Goal: Task Accomplishment & Management: Manage account settings

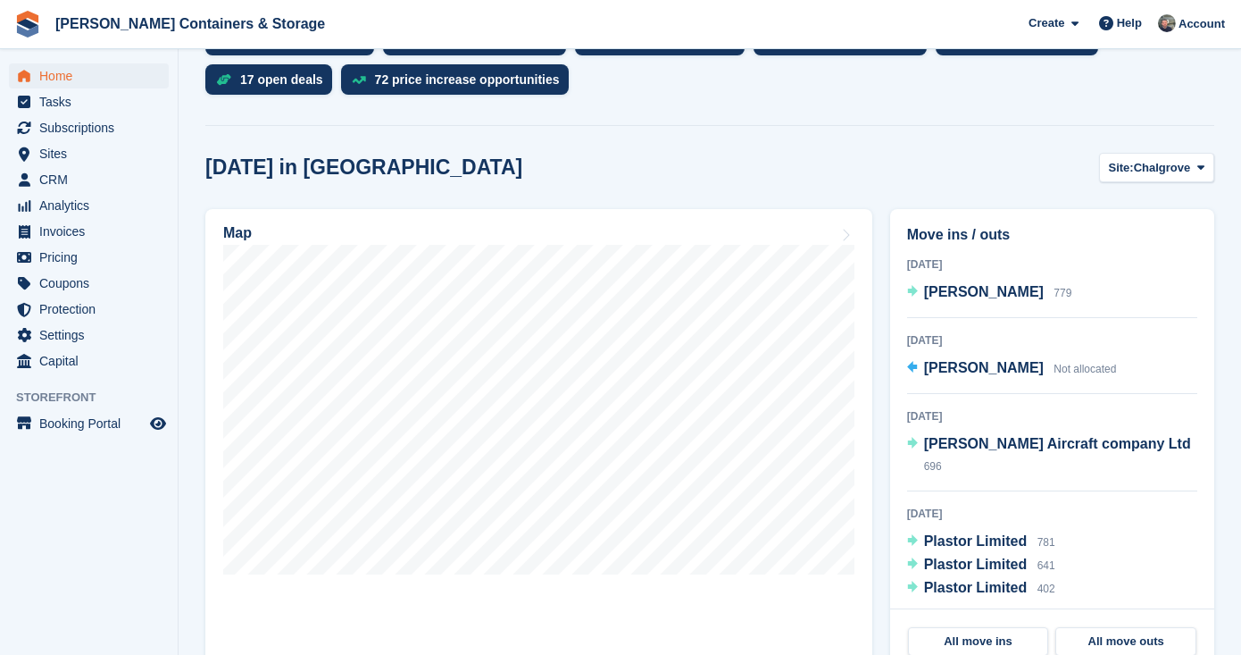
scroll to position [482, 0]
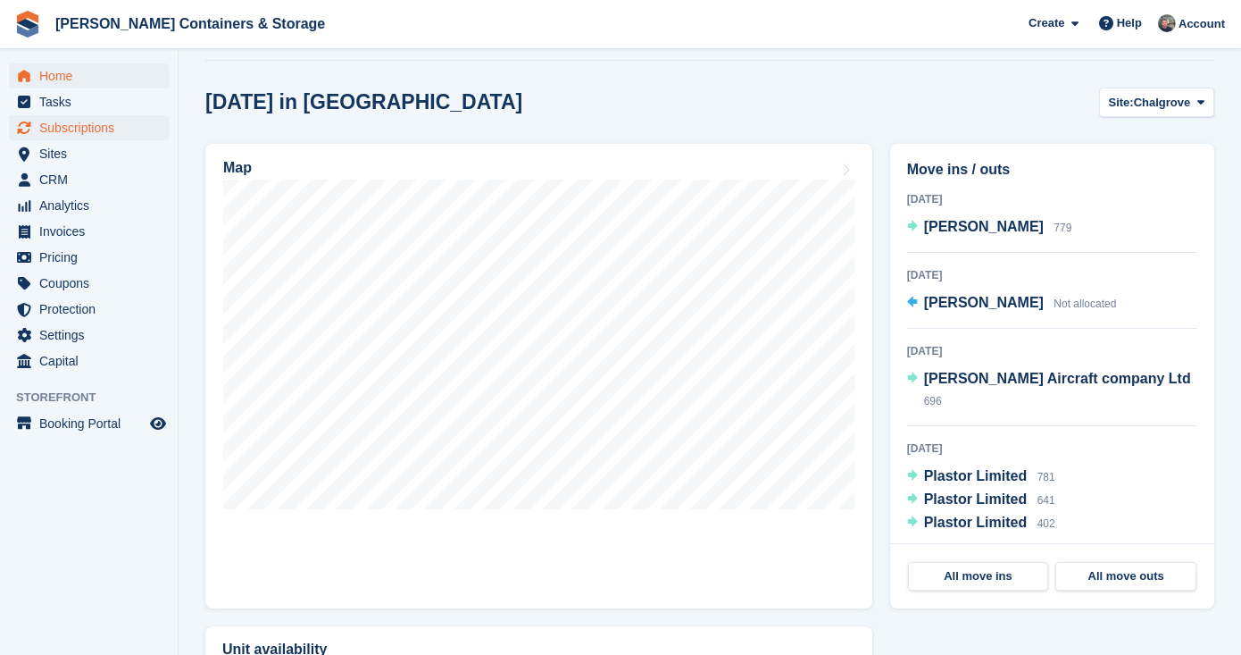
click at [45, 134] on span "Subscriptions" at bounding box center [92, 127] width 107 height 25
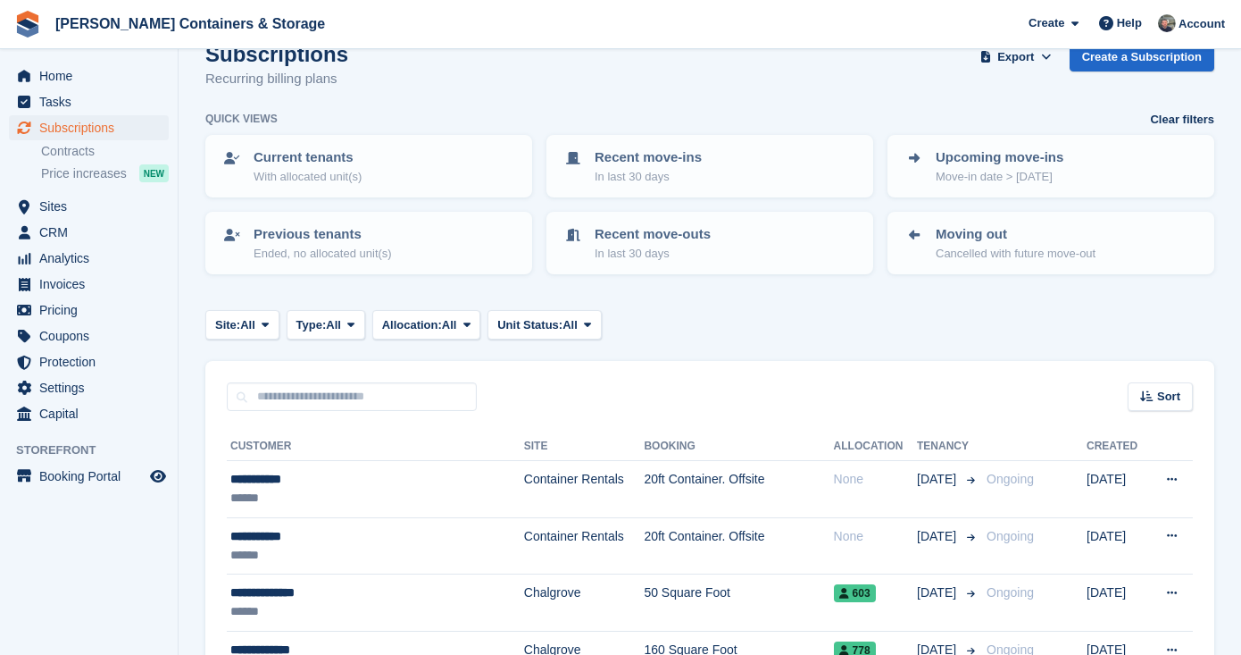
scroll to position [146, 0]
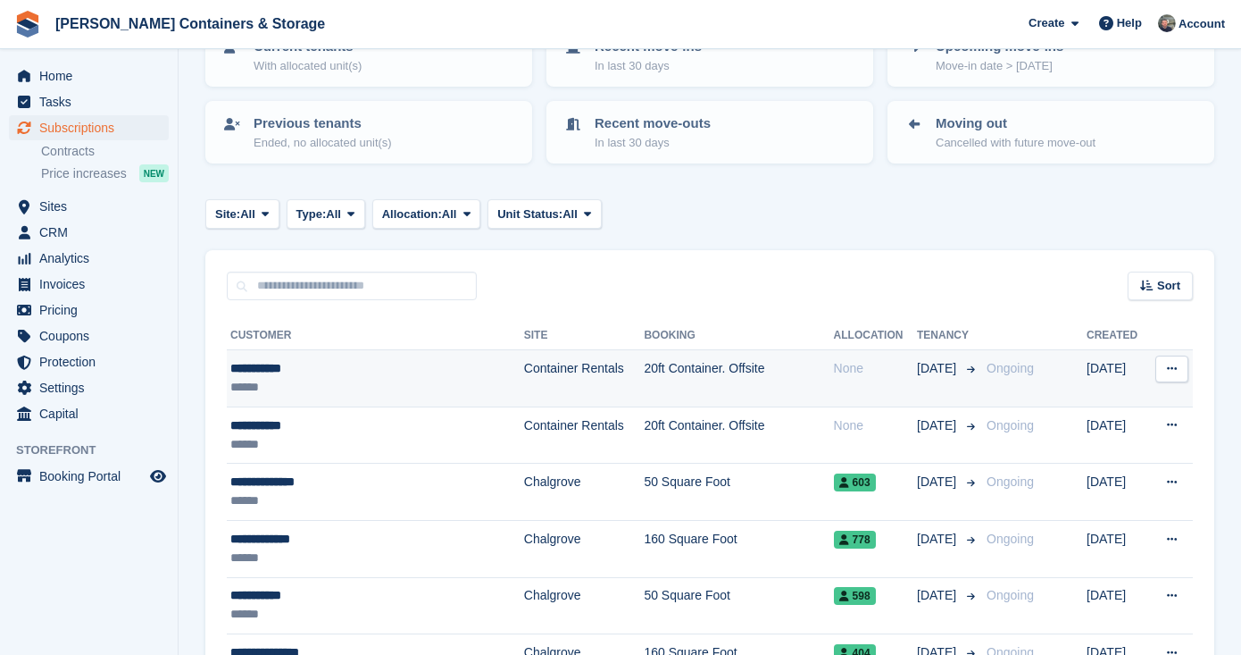
click at [398, 391] on div "******" at bounding box center [352, 387] width 244 height 19
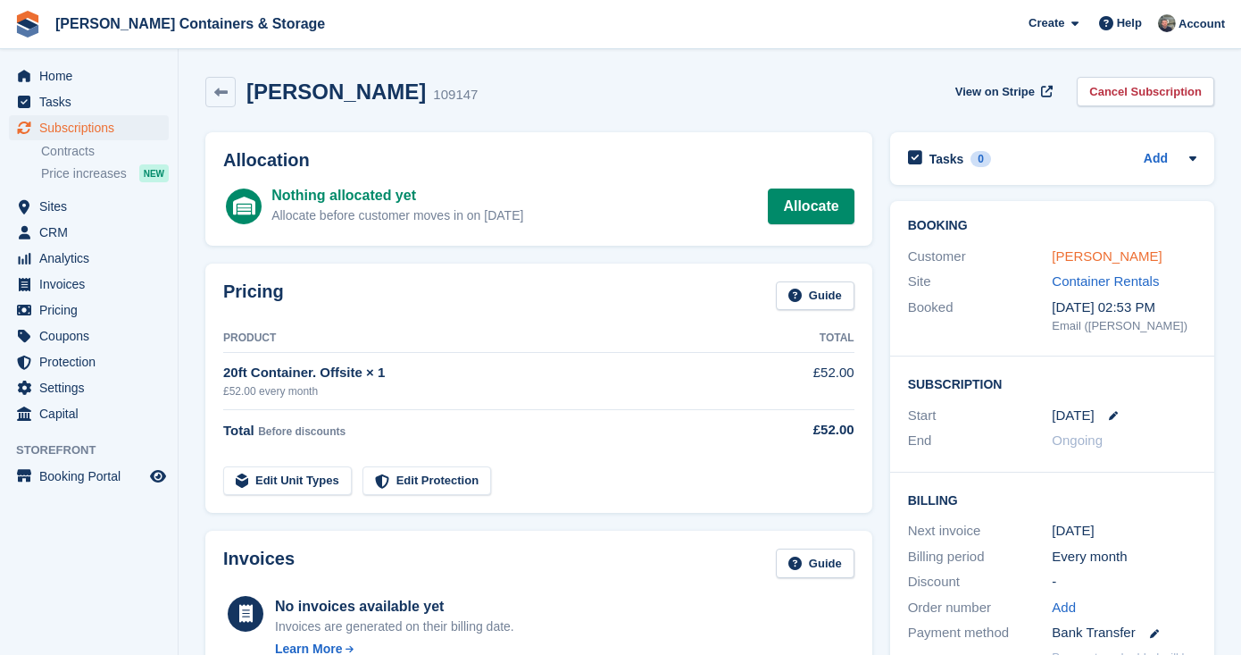
click at [1079, 255] on link "Flynn James" at bounding box center [1107, 255] width 110 height 15
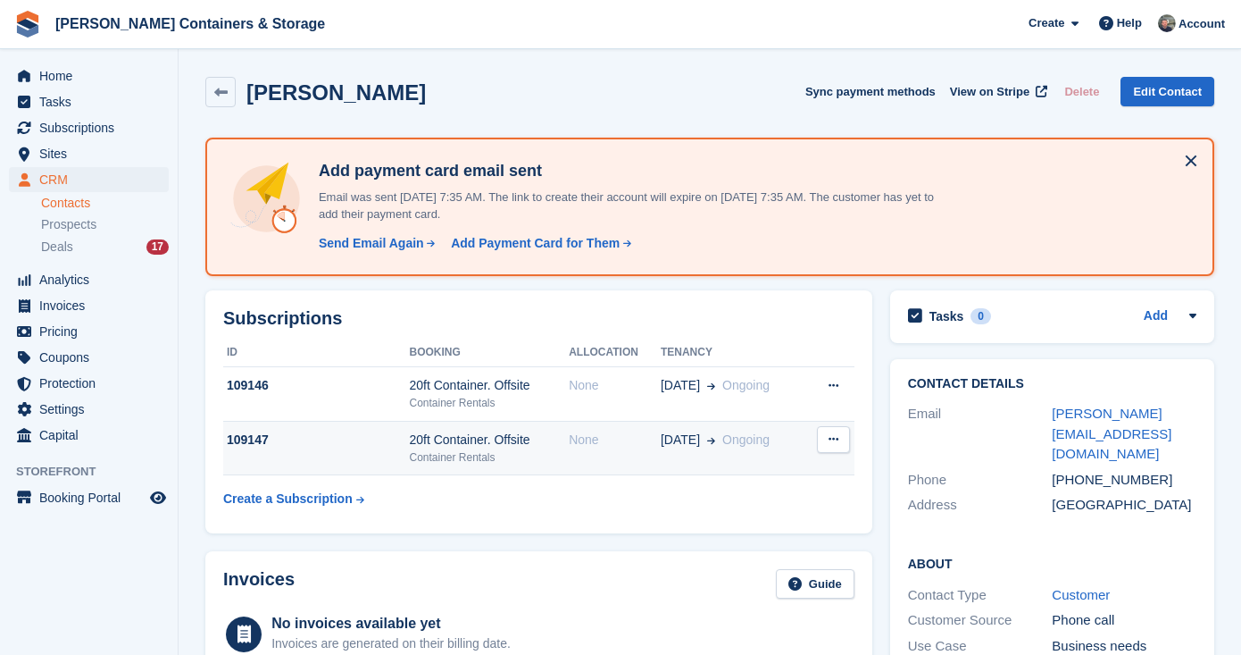
scroll to position [231, 0]
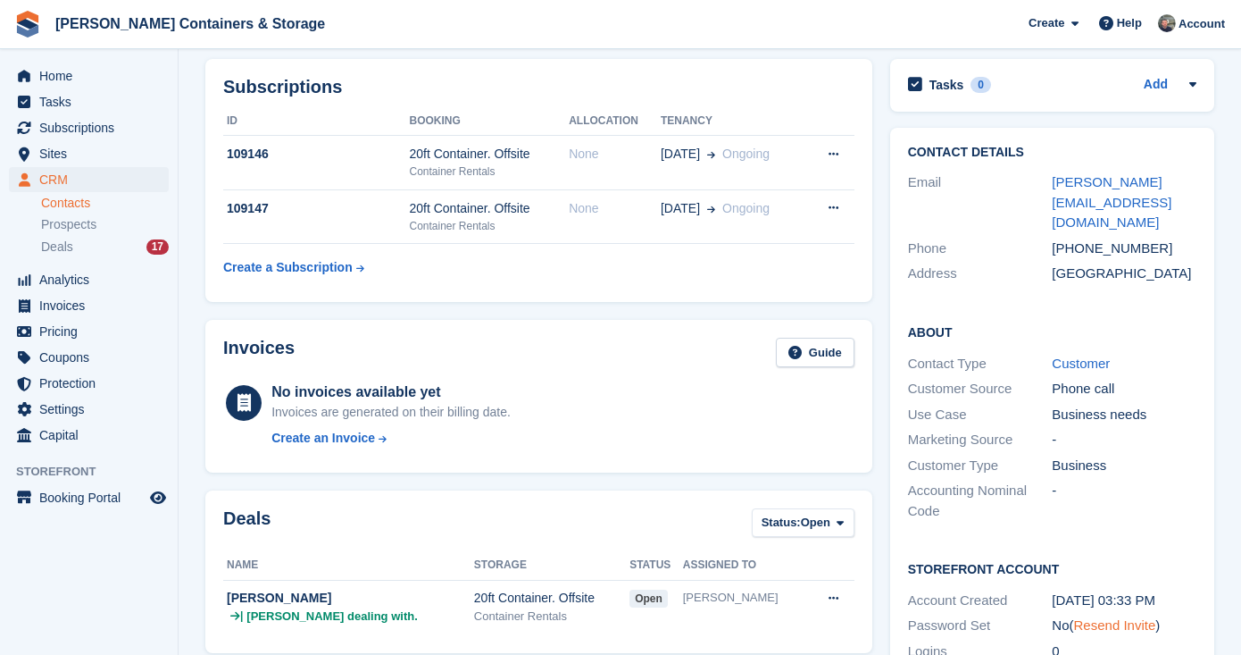
click at [1133, 617] on link "Resend Invite" at bounding box center [1115, 624] width 82 height 15
